Goal: Transaction & Acquisition: Purchase product/service

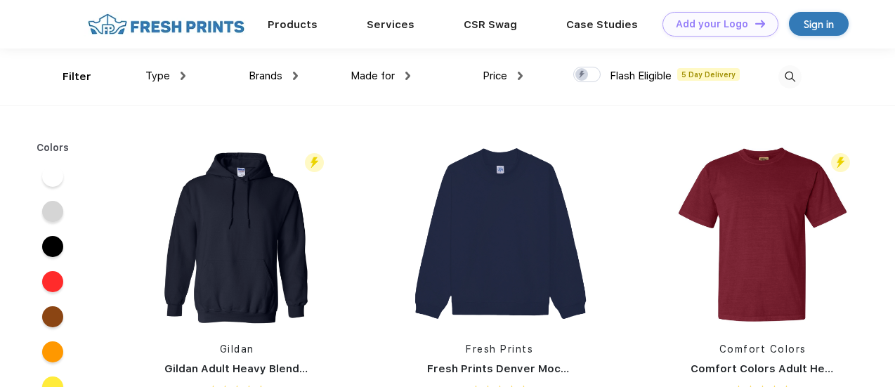
click at [185, 75] on img at bounding box center [183, 76] width 5 height 8
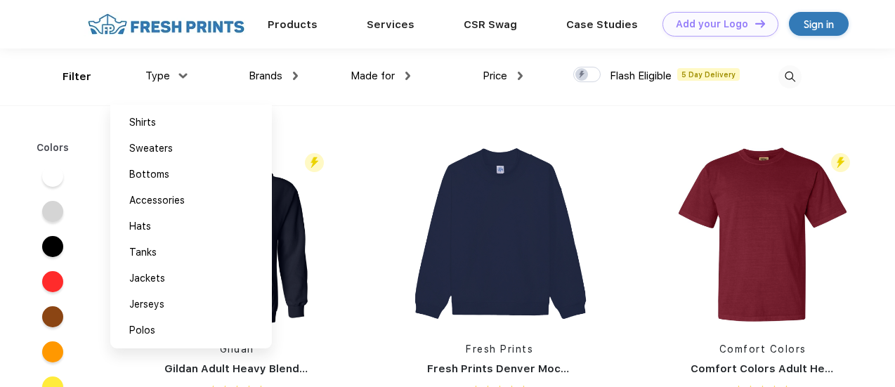
click at [842, 78] on div "Filter Type Shirts Sweaters Bottoms Accessories Hats Tanks Jackets Jerseys Polo…" at bounding box center [447, 76] width 895 height 57
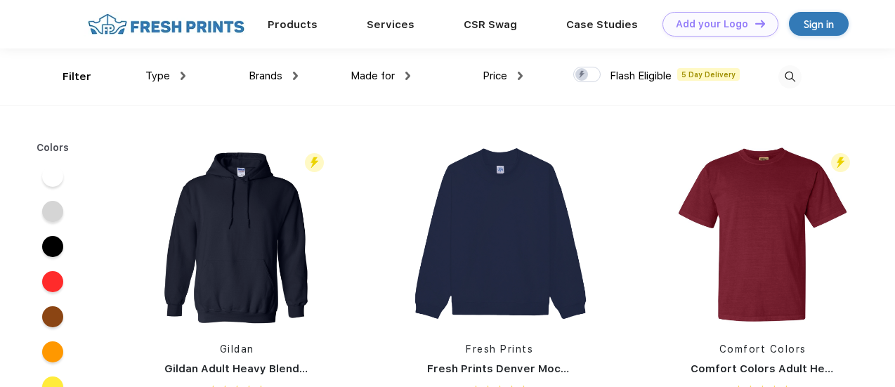
click at [795, 78] on img at bounding box center [790, 76] width 23 height 23
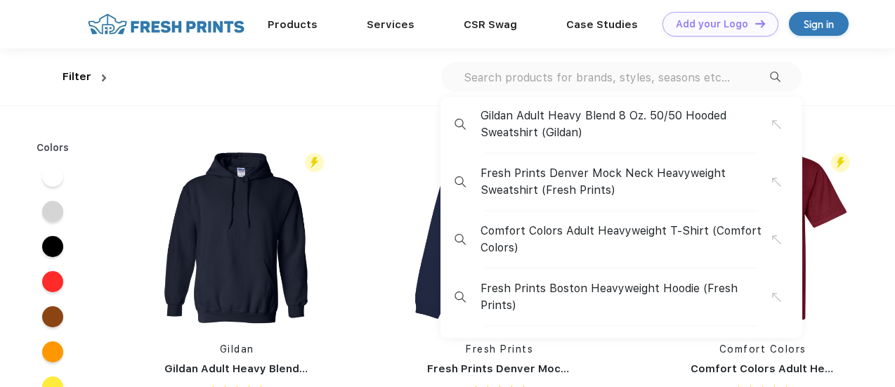
click at [644, 80] on input "text" at bounding box center [616, 77] width 308 height 15
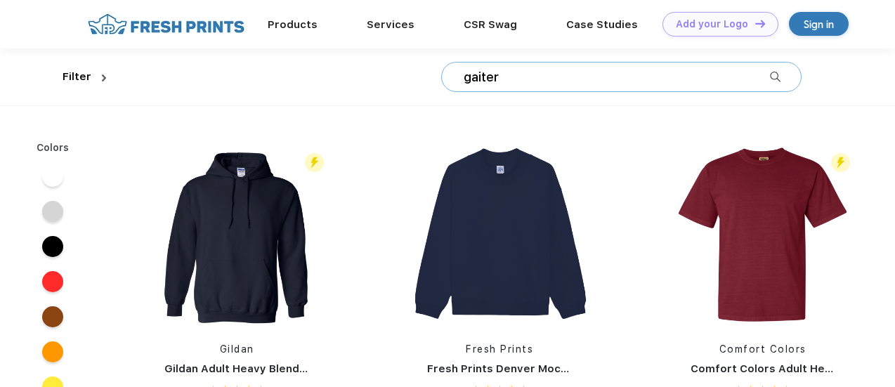
type input "gaiter"
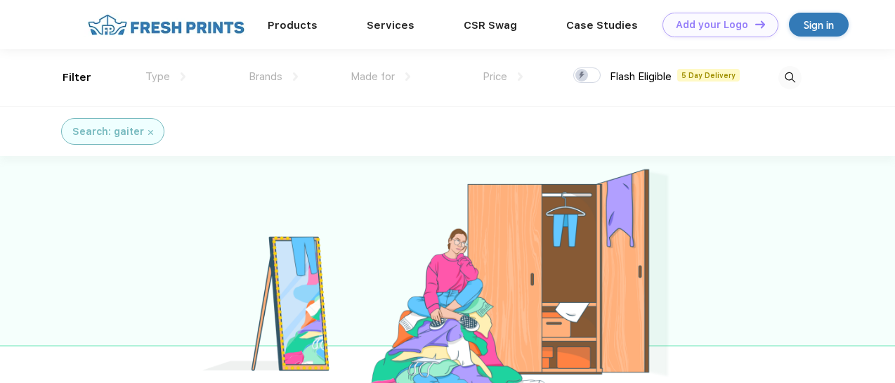
click at [790, 79] on img at bounding box center [790, 77] width 23 height 23
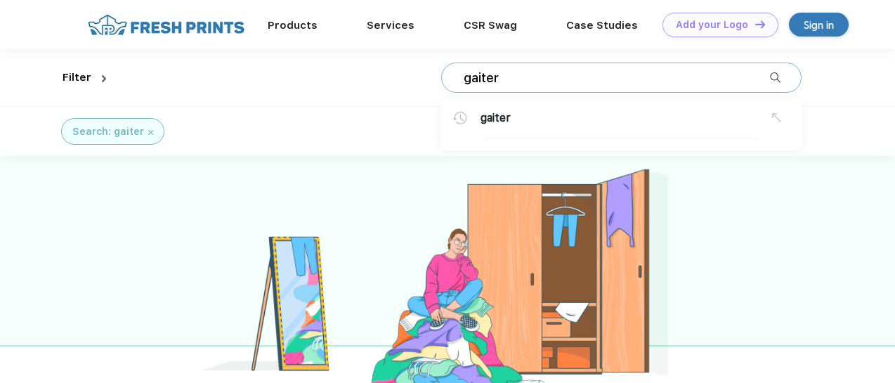
drag, startPoint x: 628, startPoint y: 84, endPoint x: 441, endPoint y: 82, distance: 187.6
click at [441, 82] on div "gaiter gaiter" at bounding box center [457, 77] width 690 height 57
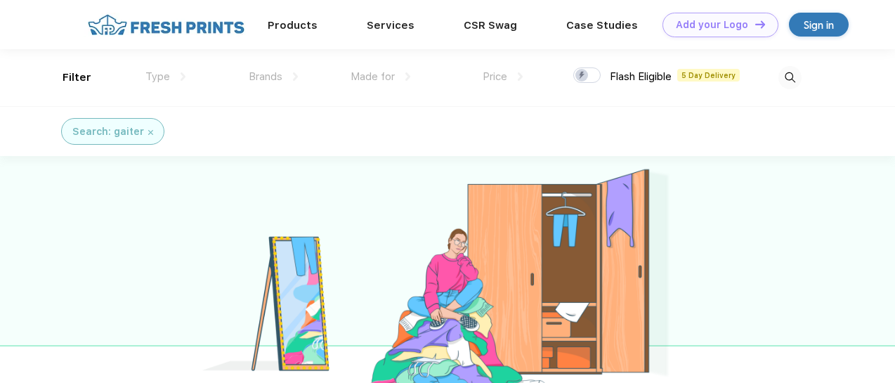
click at [795, 80] on img at bounding box center [790, 77] width 23 height 23
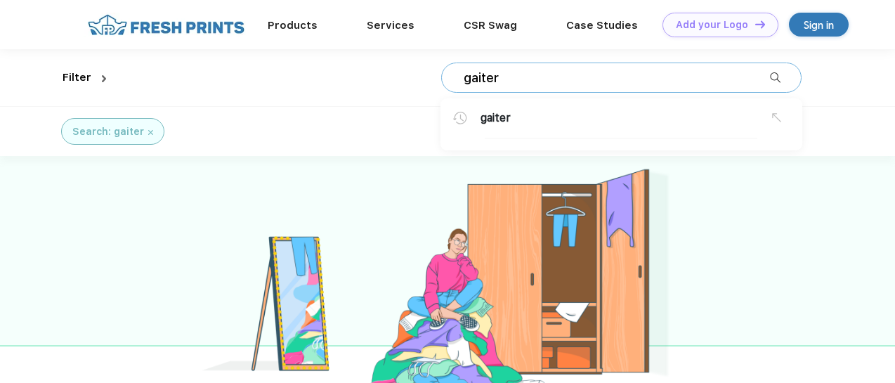
drag, startPoint x: 649, startPoint y: 84, endPoint x: 417, endPoint y: 78, distance: 232.7
click at [417, 78] on div "gaiter gaiter" at bounding box center [457, 77] width 690 height 57
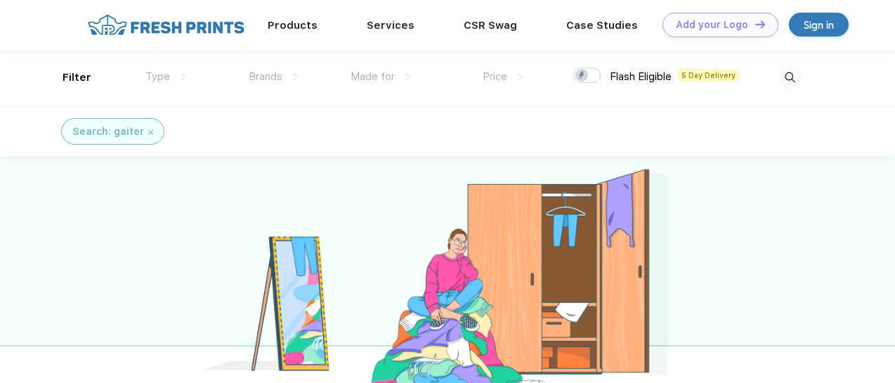
click at [779, 71] on img at bounding box center [790, 77] width 23 height 23
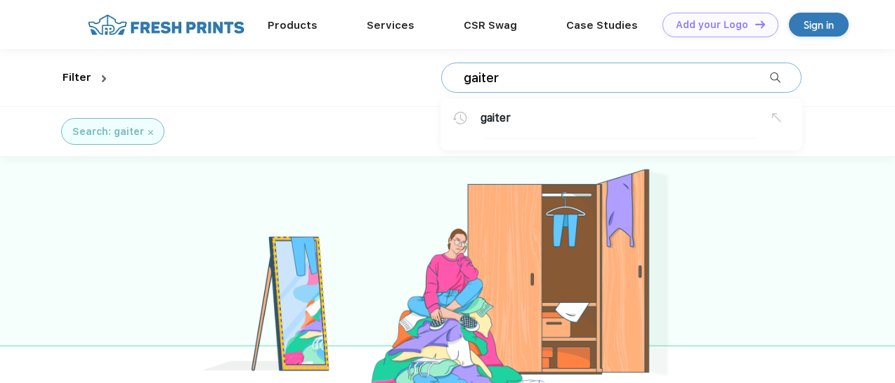
drag, startPoint x: 670, startPoint y: 79, endPoint x: 467, endPoint y: 71, distance: 202.5
click at [467, 71] on input "gaiter" at bounding box center [616, 77] width 308 height 15
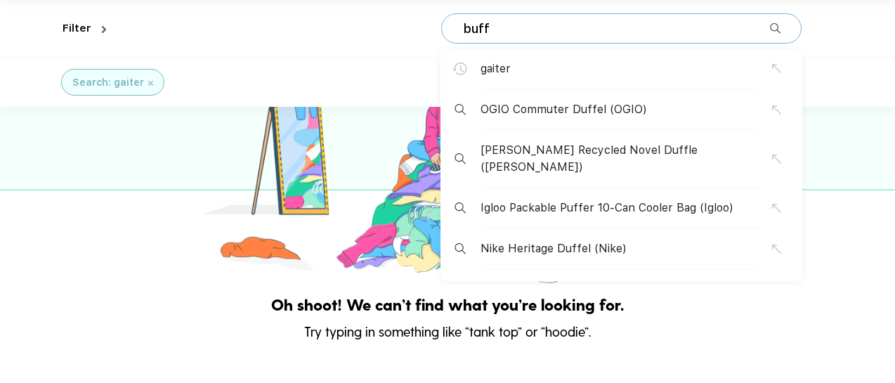
scroll to position [70, 0]
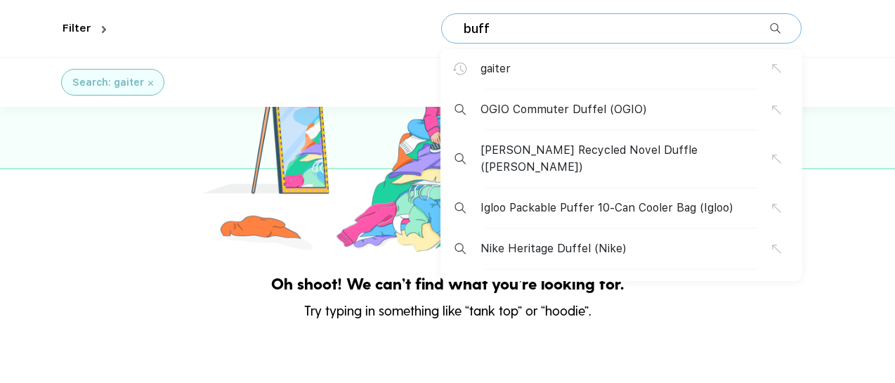
type input "buff"
